Goal: Task Accomplishment & Management: Use online tool/utility

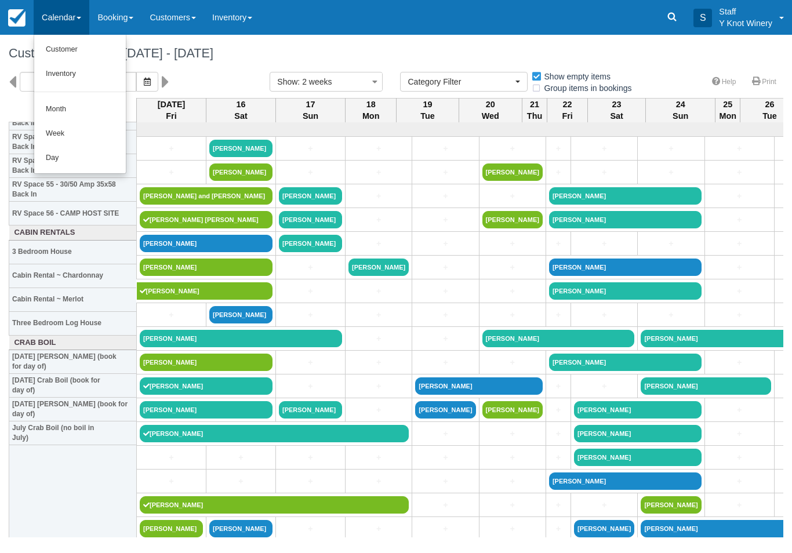
select select
click at [80, 45] on link "Customer" at bounding box center [80, 50] width 92 height 24
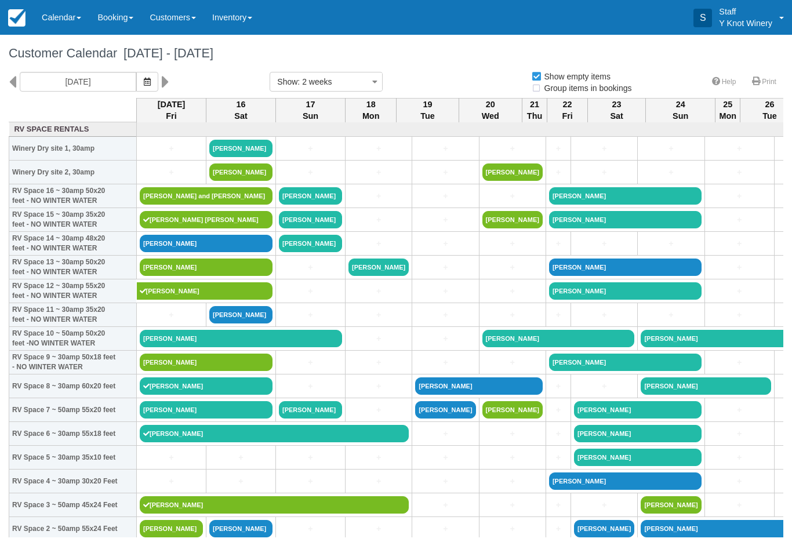
select select
click at [187, 205] on link "[PERSON_NAME] and [PERSON_NAME]" at bounding box center [206, 195] width 133 height 17
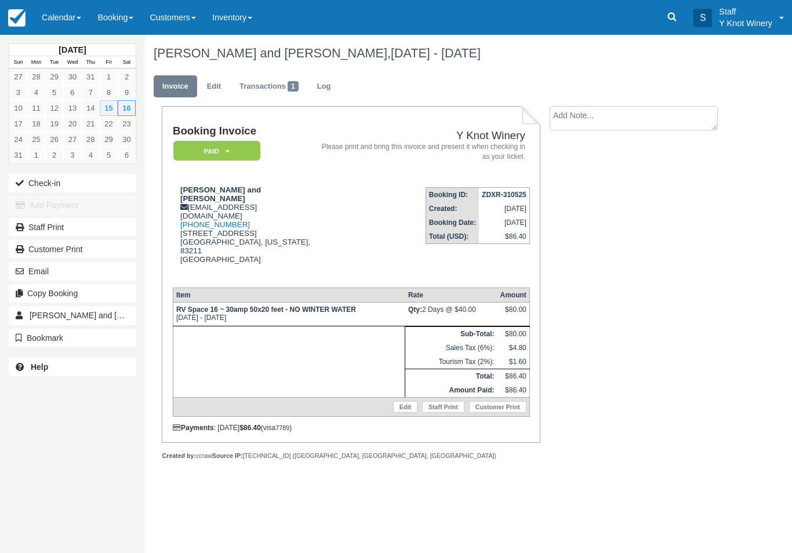
click at [56, 187] on button "Check-in" at bounding box center [72, 183] width 127 height 19
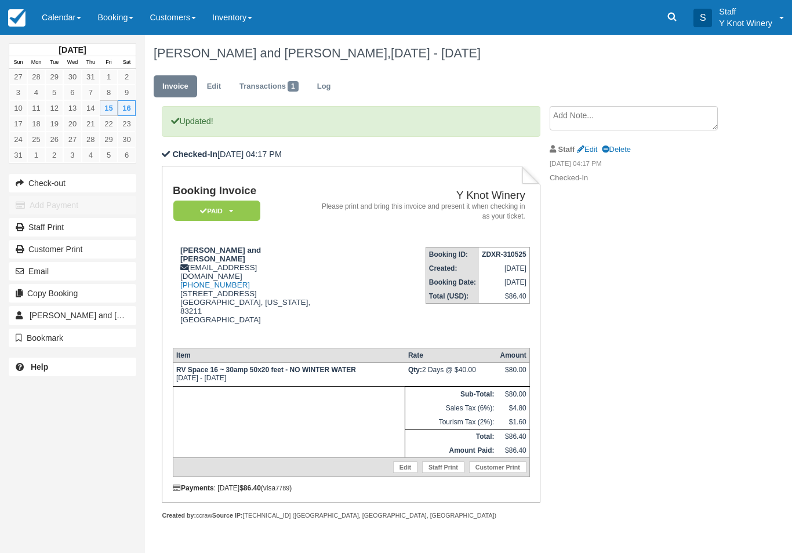
click at [68, 23] on link "Calendar" at bounding box center [62, 17] width 56 height 35
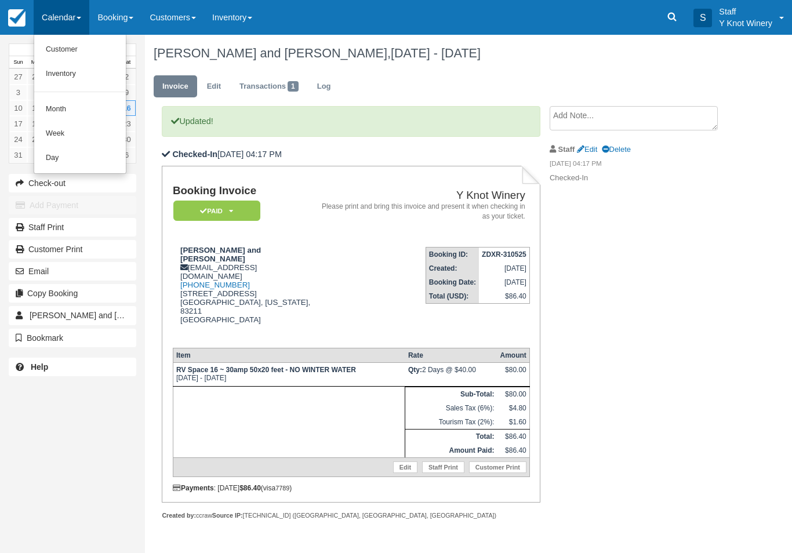
click at [69, 49] on link "Customer" at bounding box center [80, 50] width 92 height 24
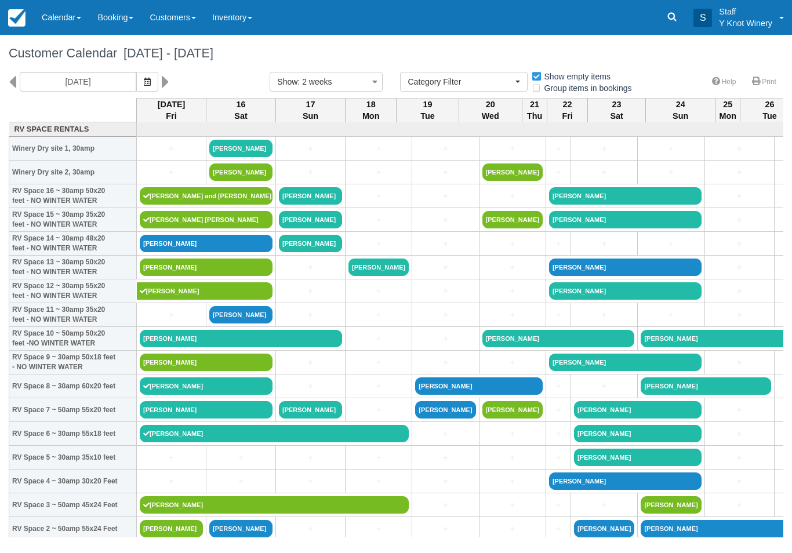
select select
click at [208, 416] on link "[PERSON_NAME]" at bounding box center [206, 409] width 133 height 17
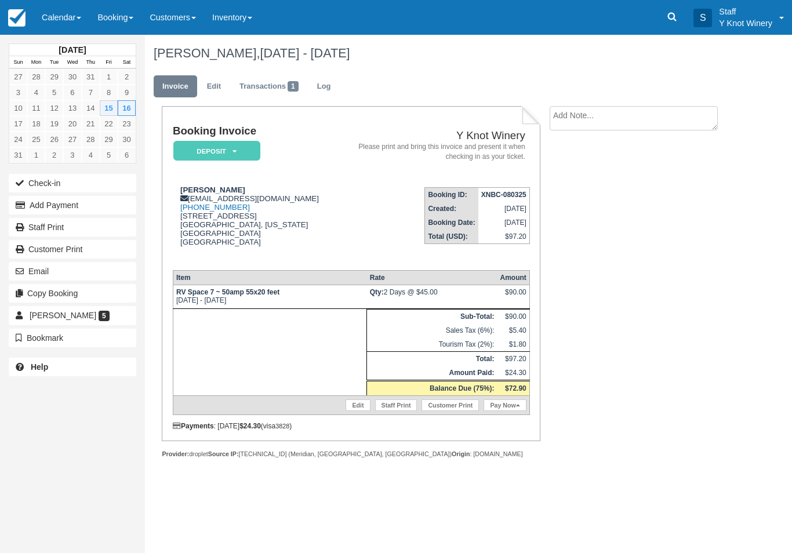
click at [50, 178] on button "Check-in" at bounding box center [72, 183] width 127 height 19
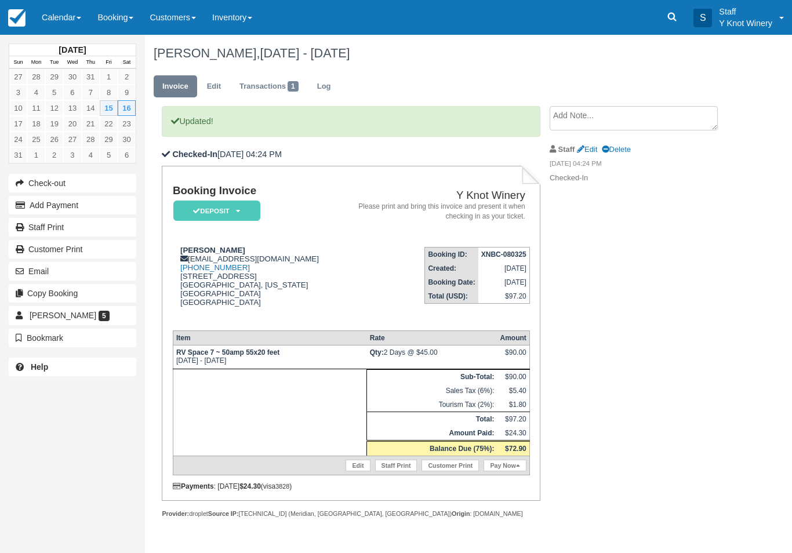
click at [506, 463] on link "Pay Now" at bounding box center [504, 466] width 42 height 12
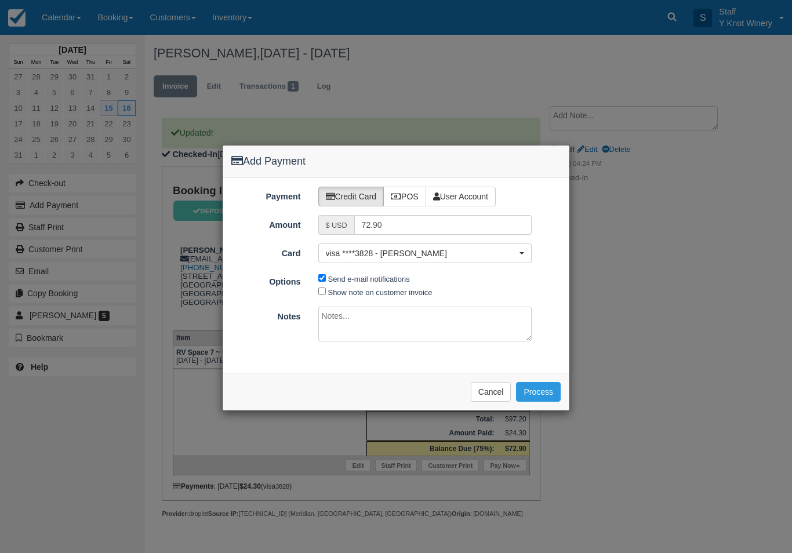
click at [442, 256] on span "visa ****3828 - Courtney Bolton" at bounding box center [421, 253] width 191 height 12
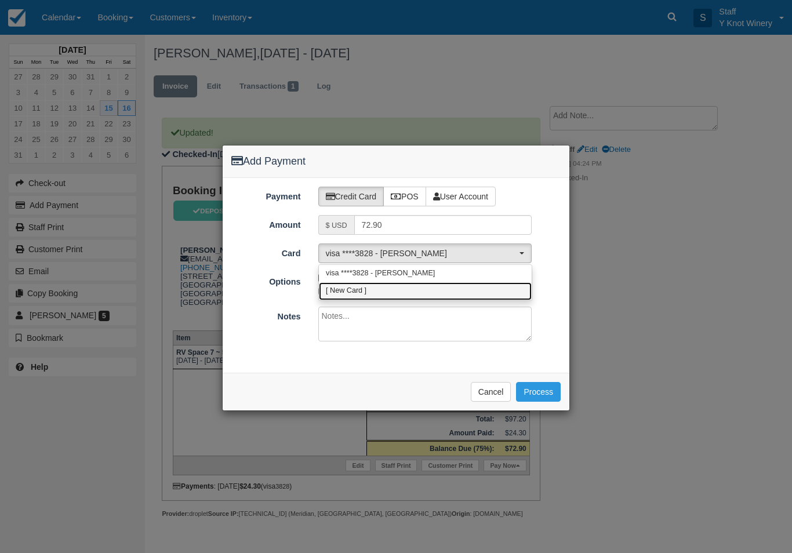
click at [383, 293] on link "[ New Card ]" at bounding box center [425, 291] width 213 height 18
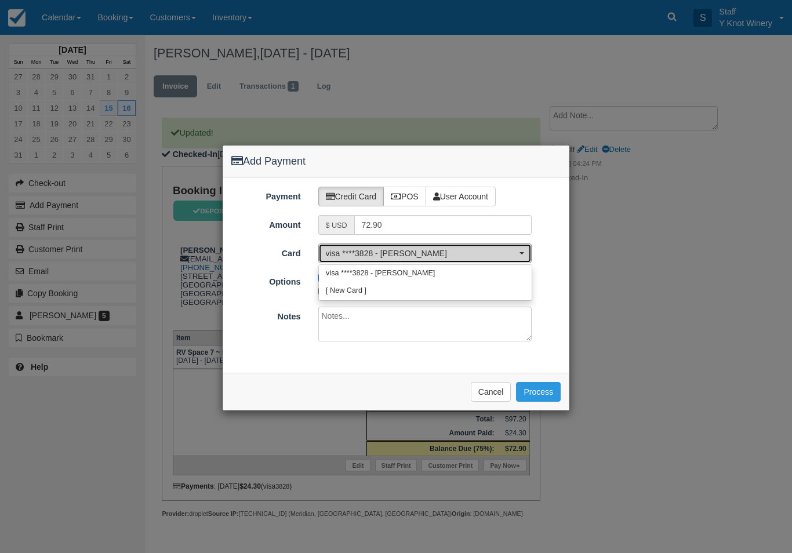
select select "0"
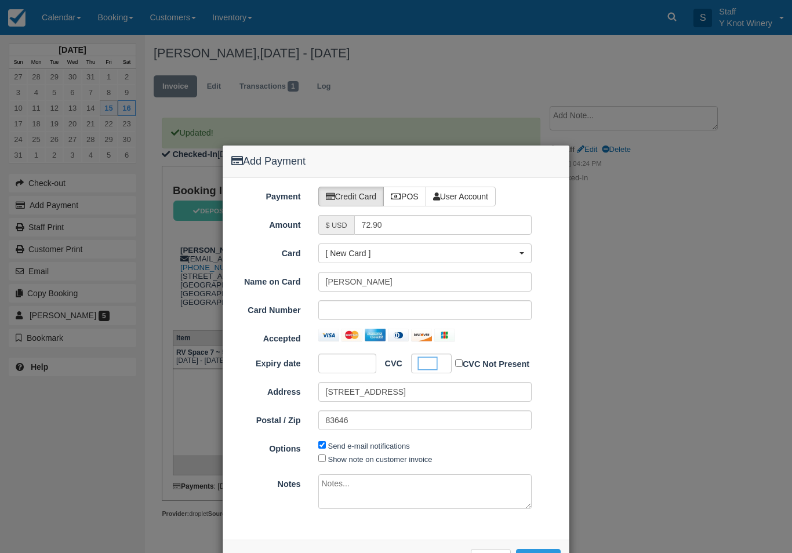
click at [367, 448] on label "Send e-mail notifications" at bounding box center [369, 446] width 82 height 9
click at [326, 448] on input "Send e-mail notifications" at bounding box center [322, 445] width 8 height 8
click at [378, 442] on label "Send e-mail notifications" at bounding box center [369, 446] width 82 height 9
click at [326, 441] on input "Send e-mail notifications" at bounding box center [322, 445] width 8 height 8
checkbox input "true"
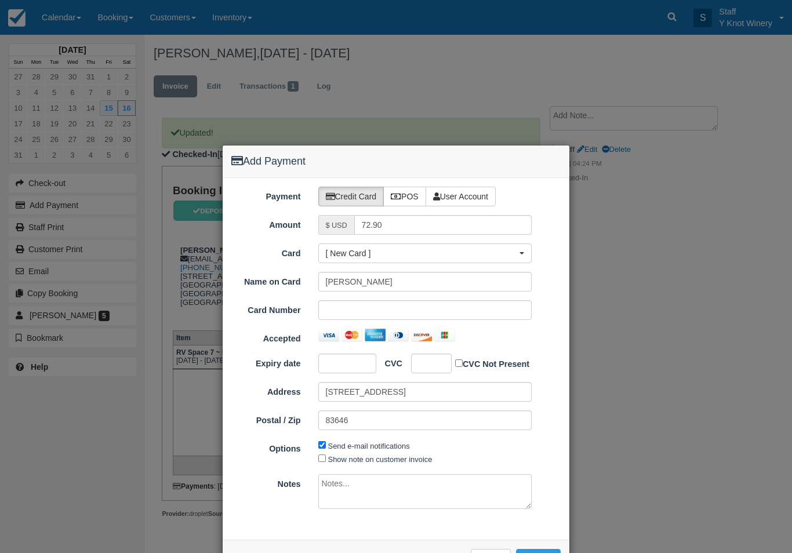
click at [361, 460] on label "Show note on customer invoice" at bounding box center [380, 459] width 104 height 9
click at [326, 460] on input "Show note on customer invoice" at bounding box center [322, 458] width 8 height 8
checkbox input "true"
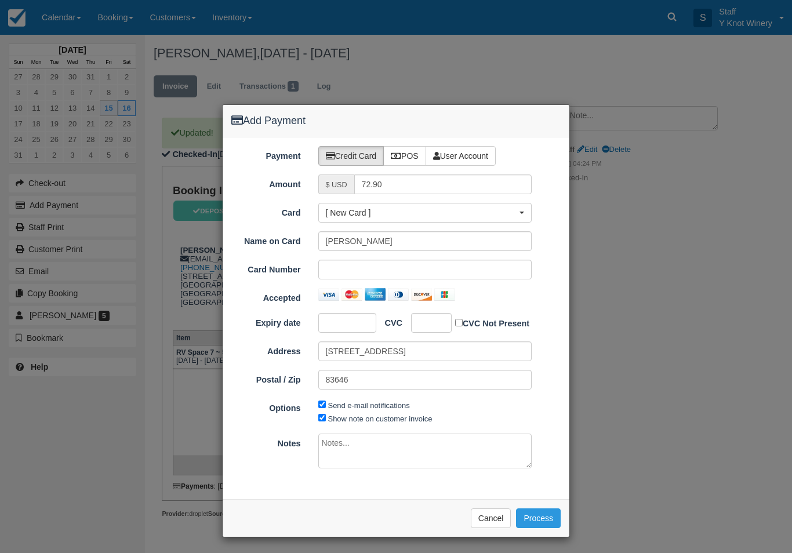
scroll to position [39, 0]
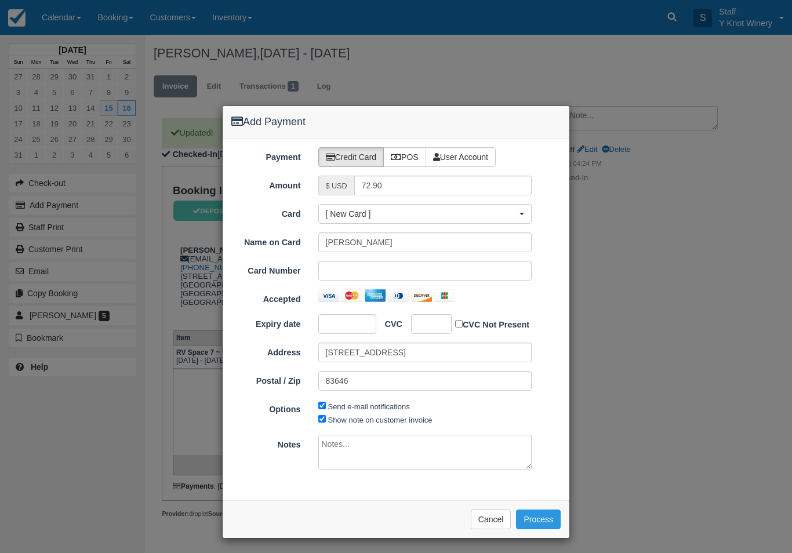
click at [535, 516] on button "Process" at bounding box center [538, 519] width 45 height 20
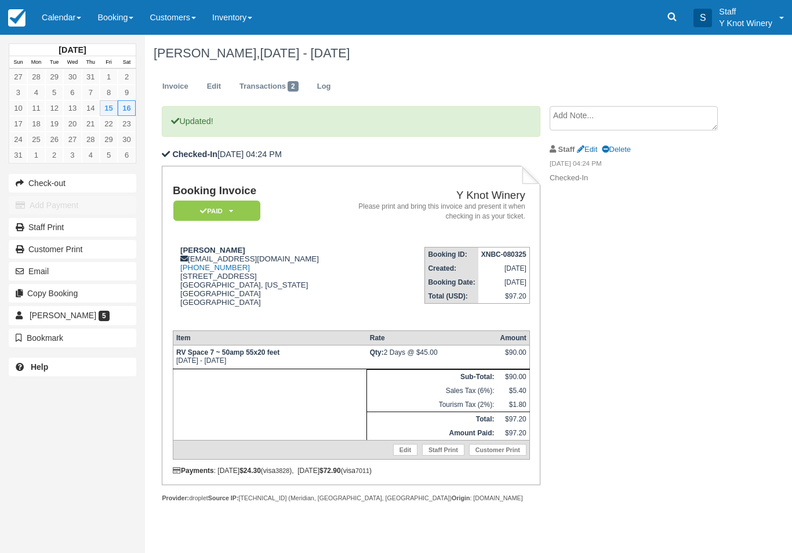
click at [62, 27] on link "Calendar" at bounding box center [62, 17] width 56 height 35
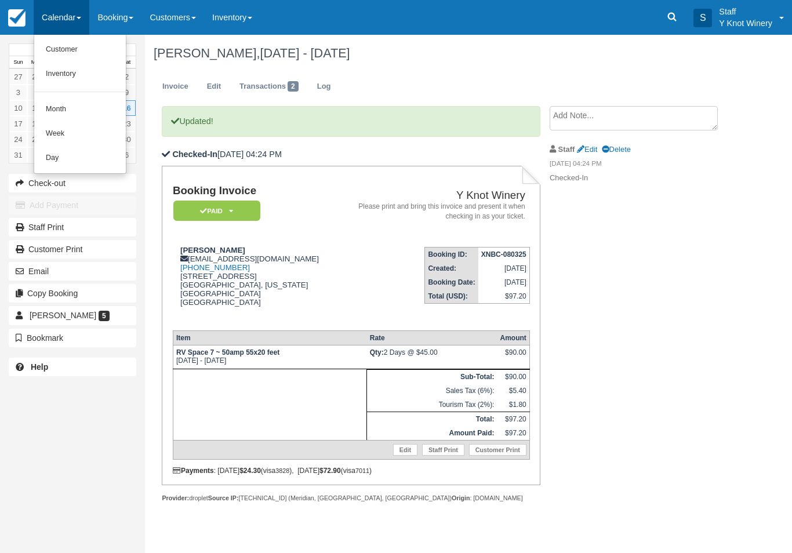
click at [66, 49] on link "Customer" at bounding box center [80, 50] width 92 height 24
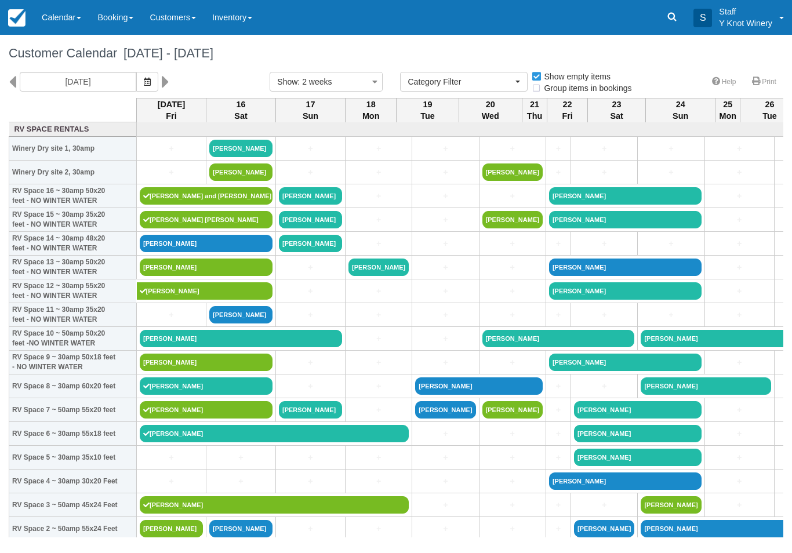
select select
click at [56, 26] on link "Calendar" at bounding box center [62, 17] width 56 height 35
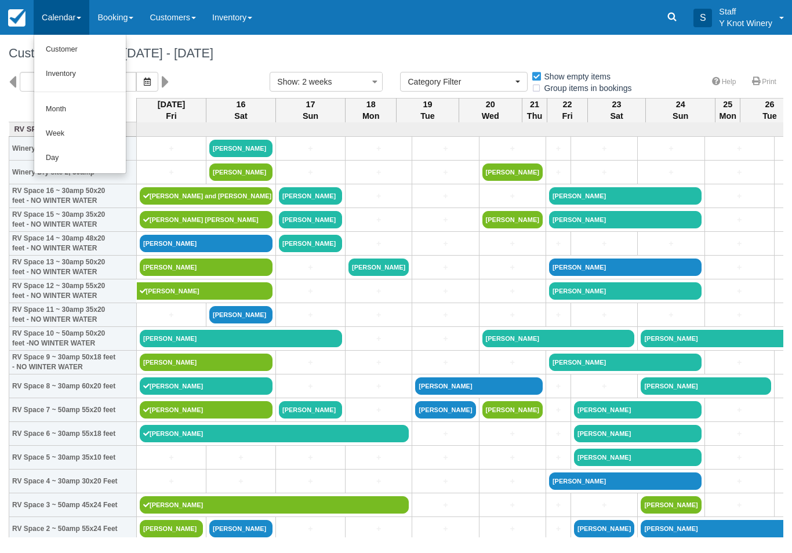
click at [58, 51] on link "Customer" at bounding box center [80, 50] width 92 height 24
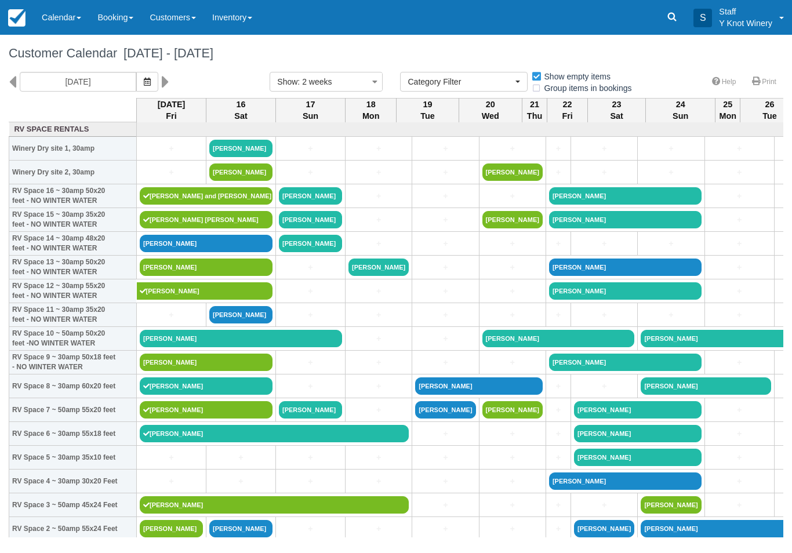
select select
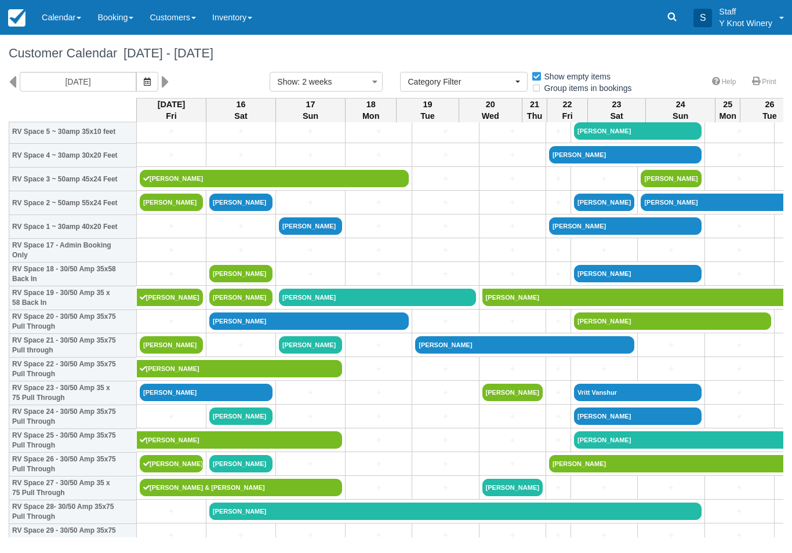
scroll to position [327, 0]
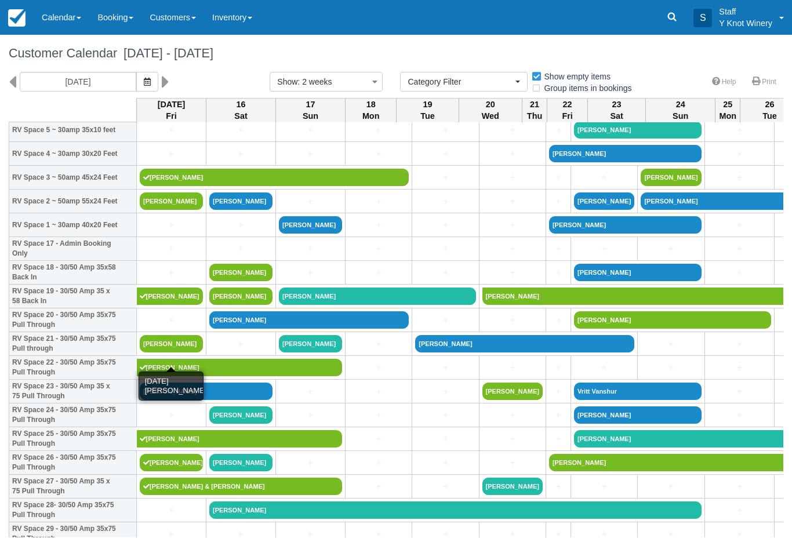
click at [165, 352] on link "[PERSON_NAME]" at bounding box center [171, 343] width 63 height 17
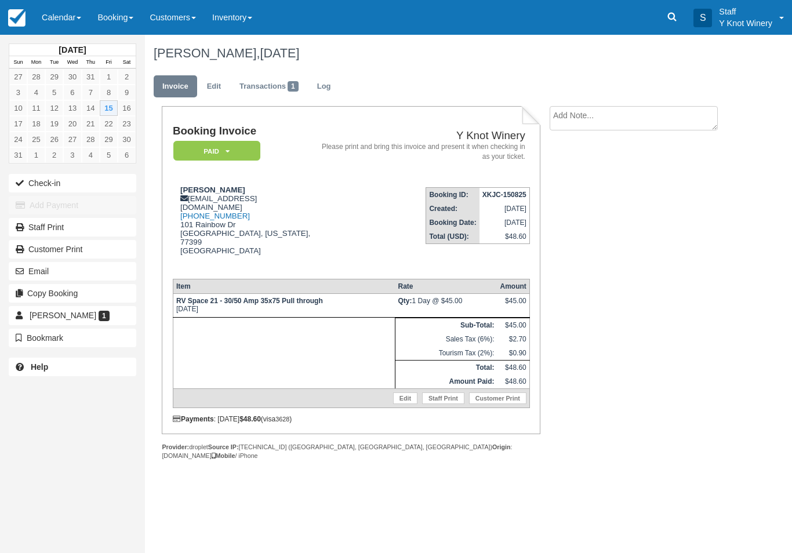
click at [64, 177] on button "Check-in" at bounding box center [72, 183] width 127 height 19
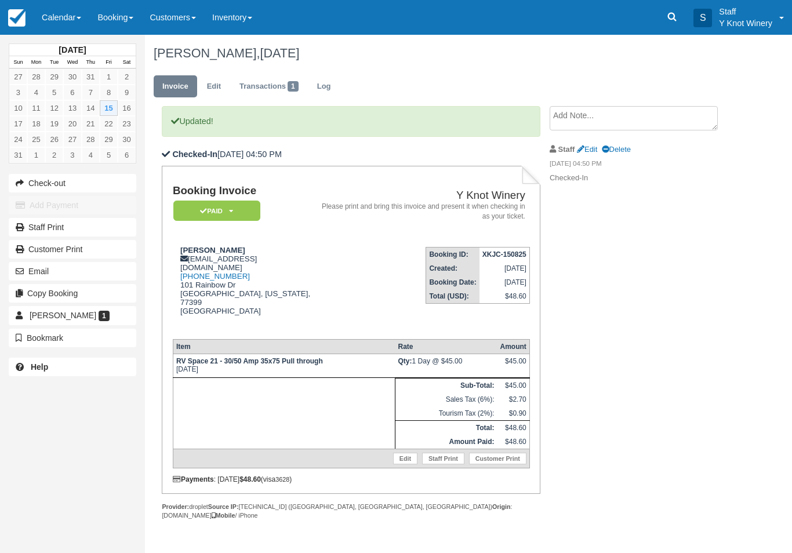
click at [52, 21] on link "Calendar" at bounding box center [62, 17] width 56 height 35
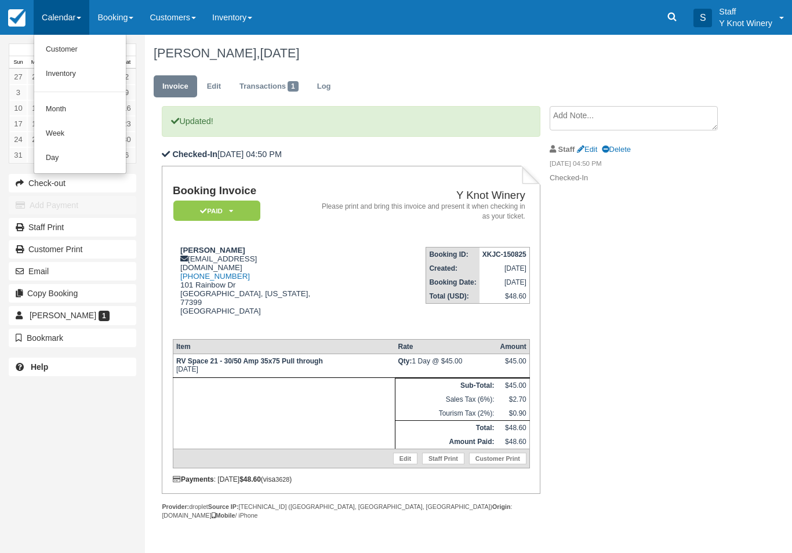
click at [78, 48] on link "Customer" at bounding box center [80, 50] width 92 height 24
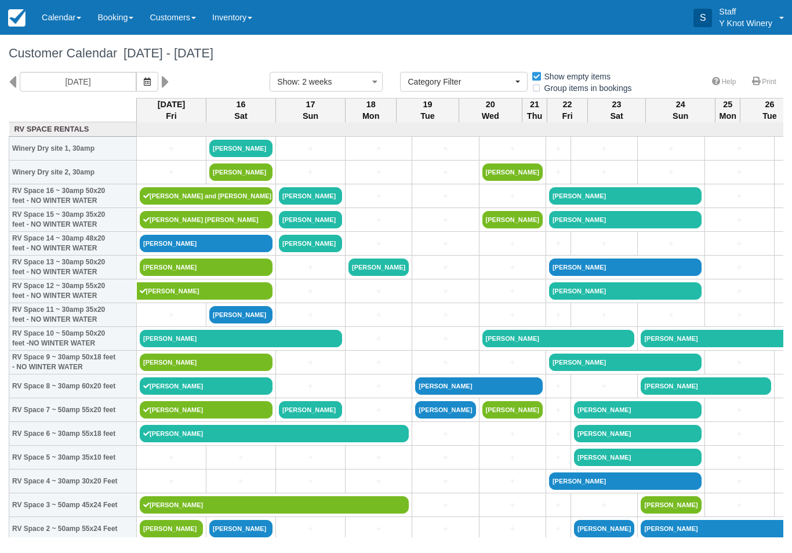
select select
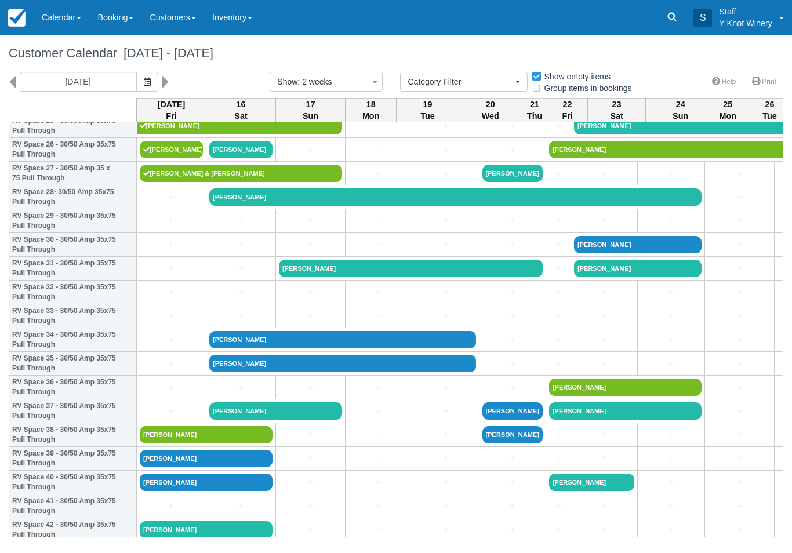
scroll to position [641, 0]
